Goal: Information Seeking & Learning: Learn about a topic

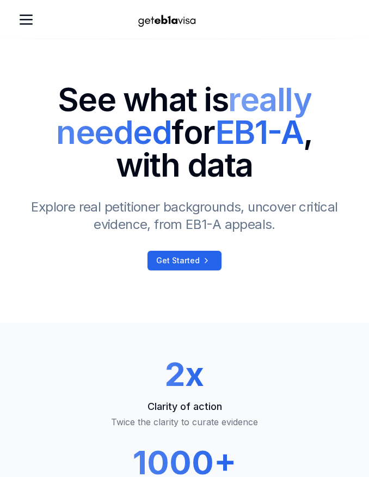
click at [39, 14] on div at bounding box center [73, 19] width 112 height 17
click at [42, 11] on div at bounding box center [73, 19] width 112 height 17
click at [204, 261] on icon at bounding box center [206, 260] width 13 height 9
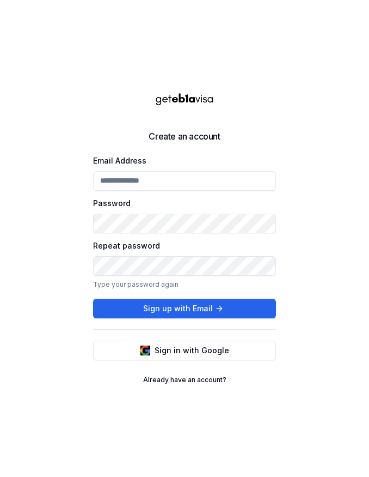
click at [221, 171] on input "Email Address" at bounding box center [184, 181] width 183 height 20
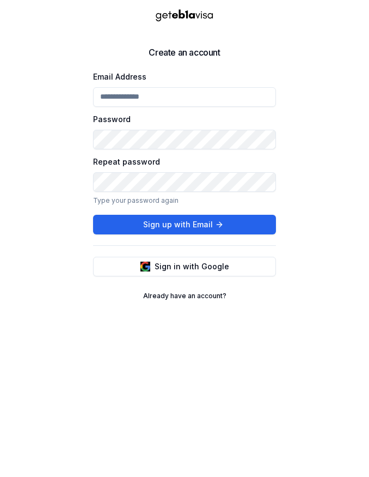
type input "**********"
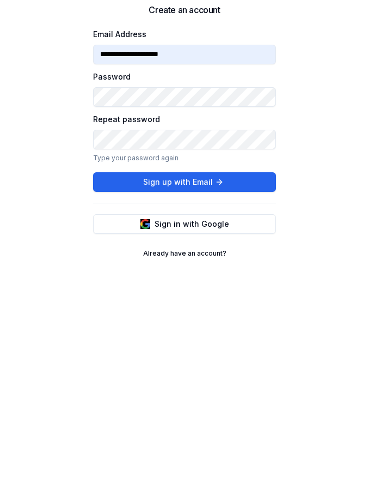
click at [234, 299] on button "Sign up with Email" at bounding box center [184, 309] width 183 height 20
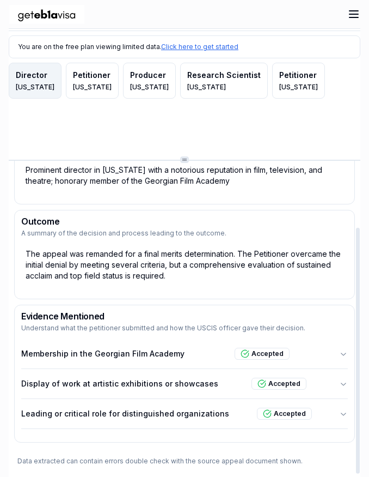
scroll to position [5, 0]
click at [341, 349] on icon "button" at bounding box center [343, 353] width 9 height 9
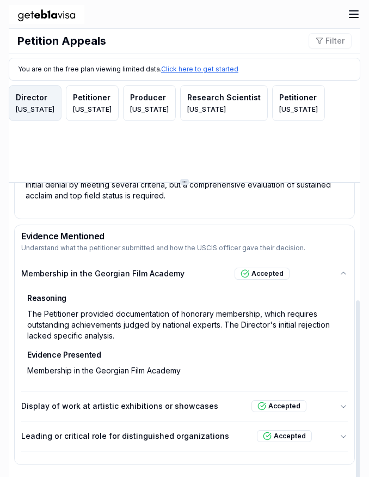
scroll to position [187, 0]
click at [194, 312] on div "The Petitioner provided documentation of honorary membership, which requires ou…" at bounding box center [184, 324] width 321 height 39
click at [148, 271] on p "Membership in the Georgian Film Academy" at bounding box center [102, 273] width 163 height 11
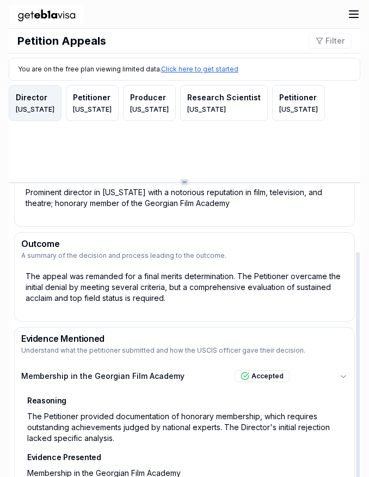
scroll to position [84, 0]
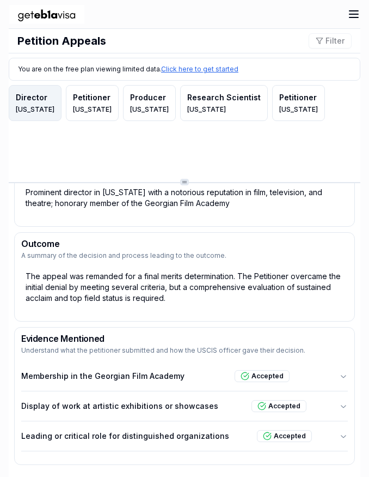
click at [141, 380] on p "Membership in the Georgian Film Academy" at bounding box center [102, 375] width 163 height 11
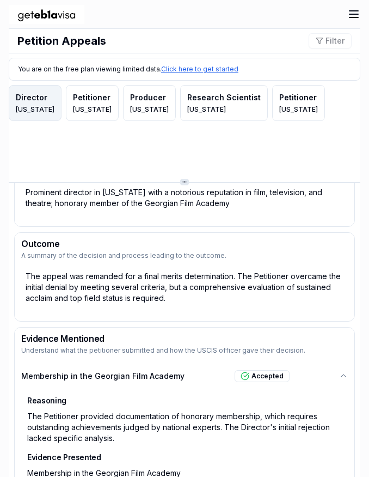
click at [142, 371] on p "Membership in the Georgian Film Academy" at bounding box center [102, 375] width 163 height 11
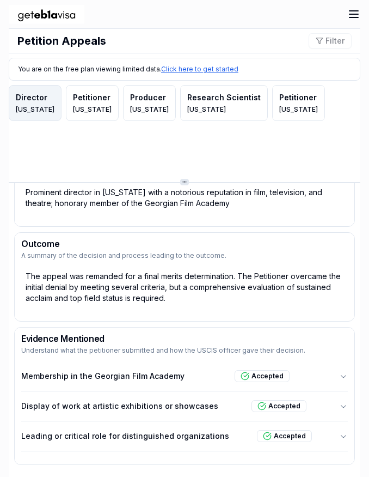
click at [142, 370] on p "Membership in the Georgian Film Academy" at bounding box center [102, 375] width 163 height 11
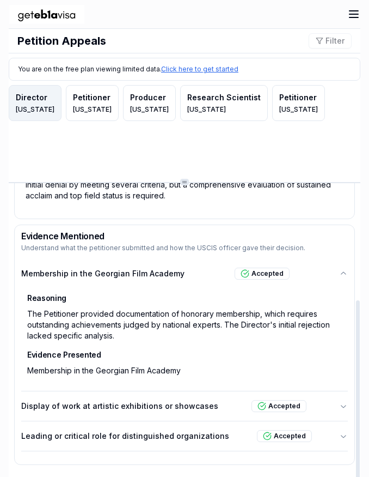
scroll to position [187, 0]
click at [267, 272] on div "Accepted" at bounding box center [262, 273] width 55 height 12
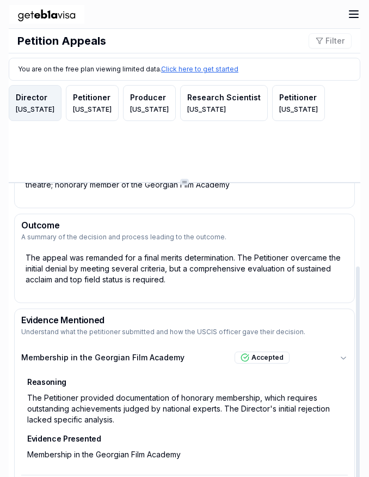
scroll to position [84, 0]
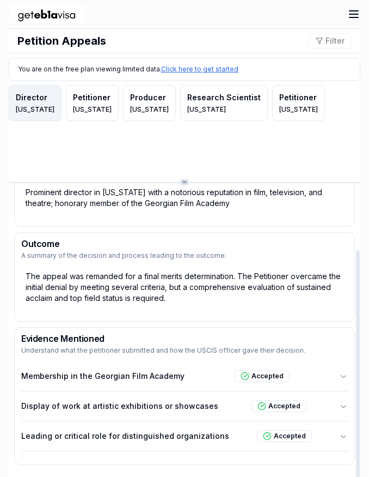
click at [262, 374] on div "Accepted" at bounding box center [262, 376] width 55 height 12
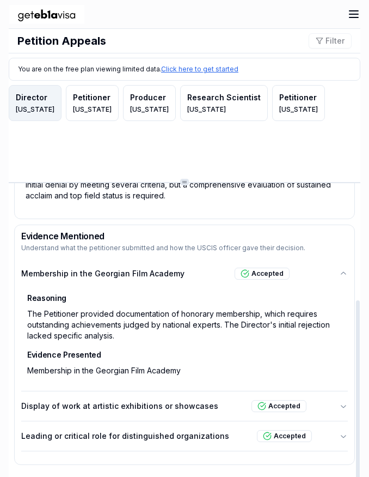
scroll to position [187, 0]
click at [217, 70] on link "Click here to get started" at bounding box center [199, 69] width 77 height 8
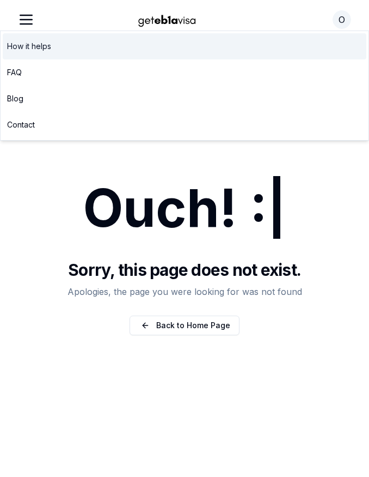
click at [50, 44] on link "How it helps" at bounding box center [185, 46] width 364 height 26
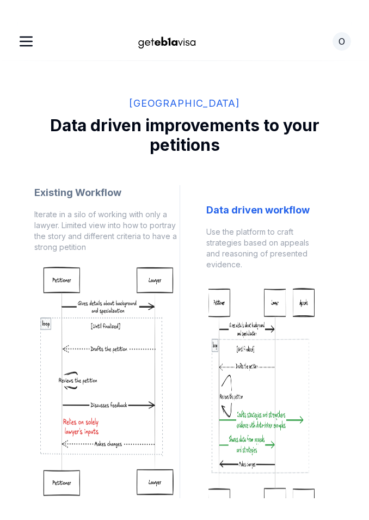
scroll to position [843, 0]
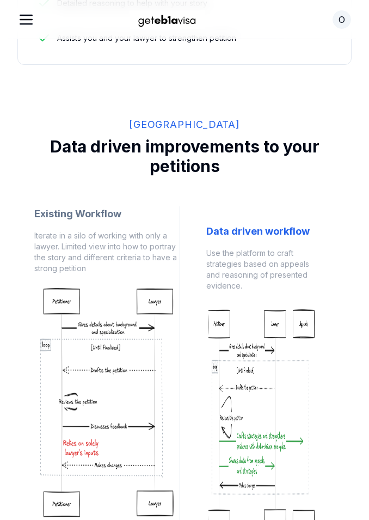
click at [272, 224] on h1 "Data driven workflow" at bounding box center [261, 231] width 111 height 15
click at [270, 224] on h1 "Data driven workflow" at bounding box center [261, 231] width 111 height 15
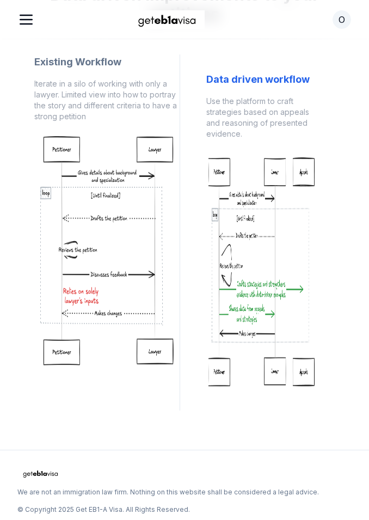
click at [266, 316] on img at bounding box center [261, 271] width 111 height 245
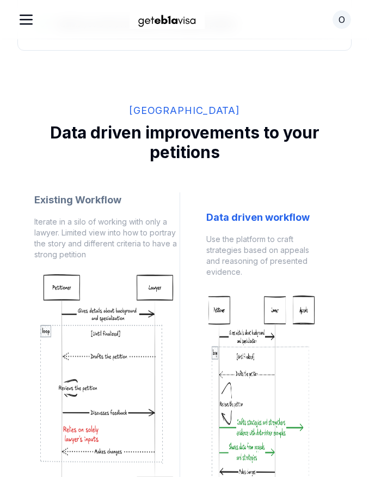
scroll to position [848, 0]
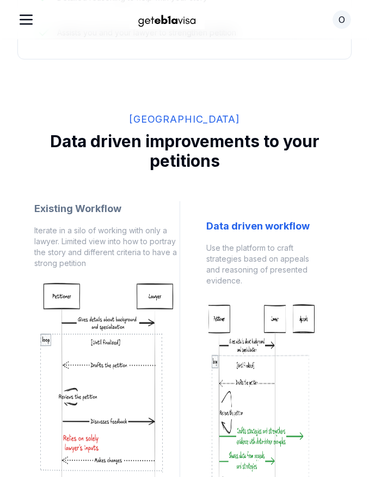
click at [145, 293] on img at bounding box center [106, 400] width 145 height 245
click at [109, 348] on img at bounding box center [106, 400] width 145 height 245
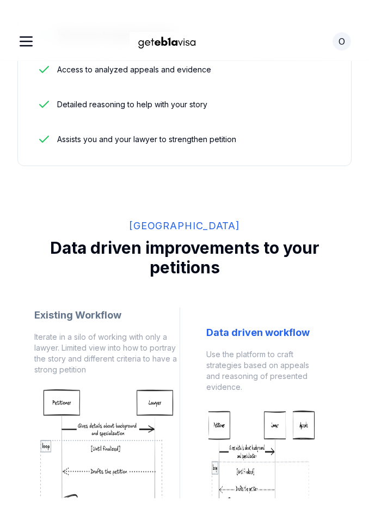
scroll to position [682, 0]
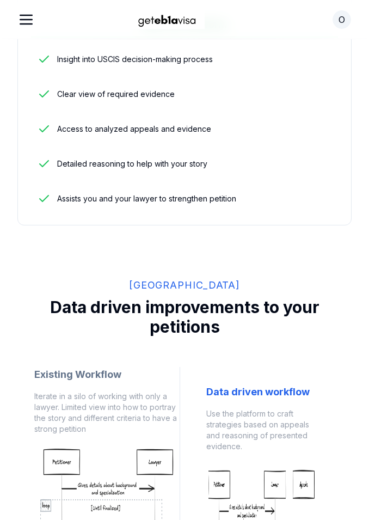
click at [199, 283] on h2 "[GEOGRAPHIC_DATA]" at bounding box center [184, 285] width 334 height 15
click at [198, 309] on h2 "Data driven improvements to your petitions" at bounding box center [184, 316] width 334 height 39
click at [221, 289] on h2 "[GEOGRAPHIC_DATA]" at bounding box center [184, 285] width 334 height 15
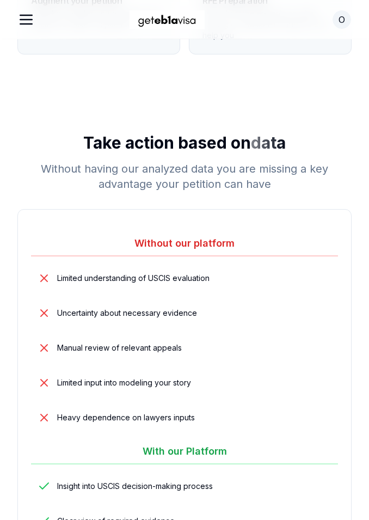
click at [205, 243] on h3 "Without our platform" at bounding box center [184, 246] width 307 height 21
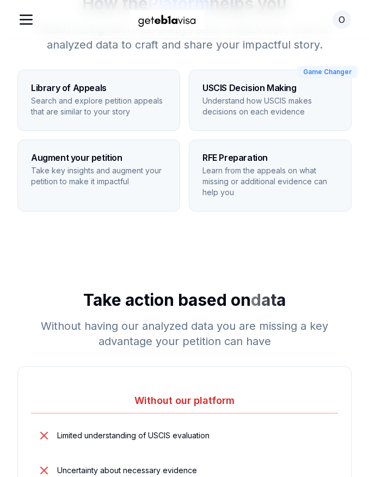
scroll to position [0, 0]
